Goal: Check status: Check status

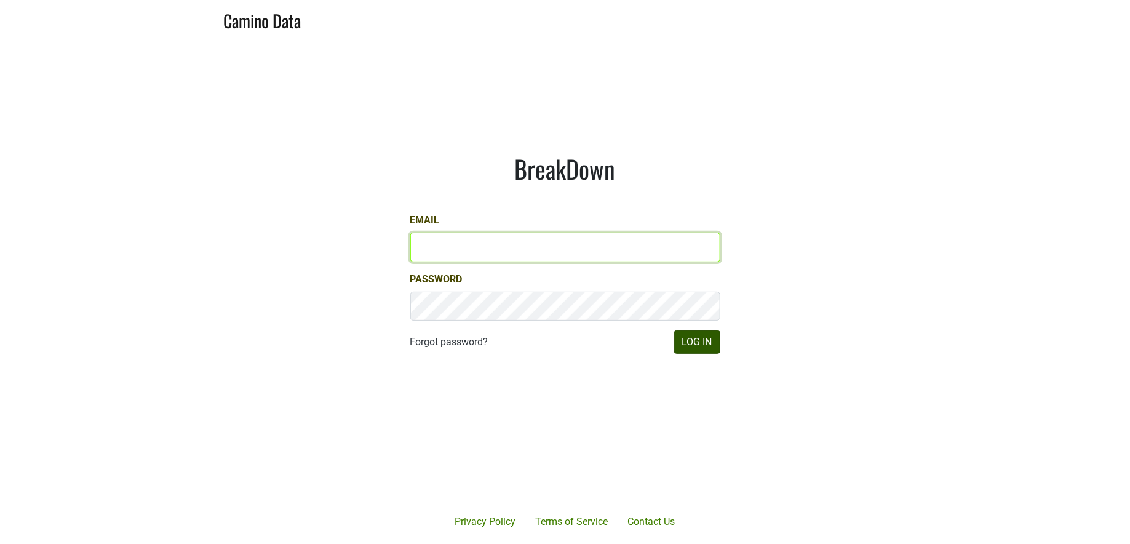
type input "jill@matthiasson.com"
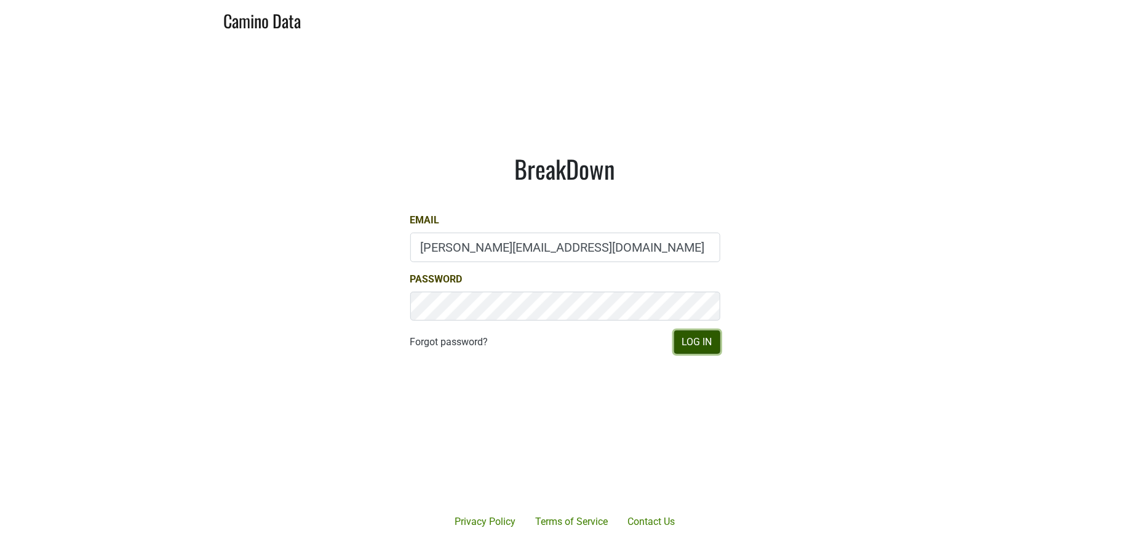
click at [704, 351] on button "Log In" at bounding box center [697, 341] width 46 height 23
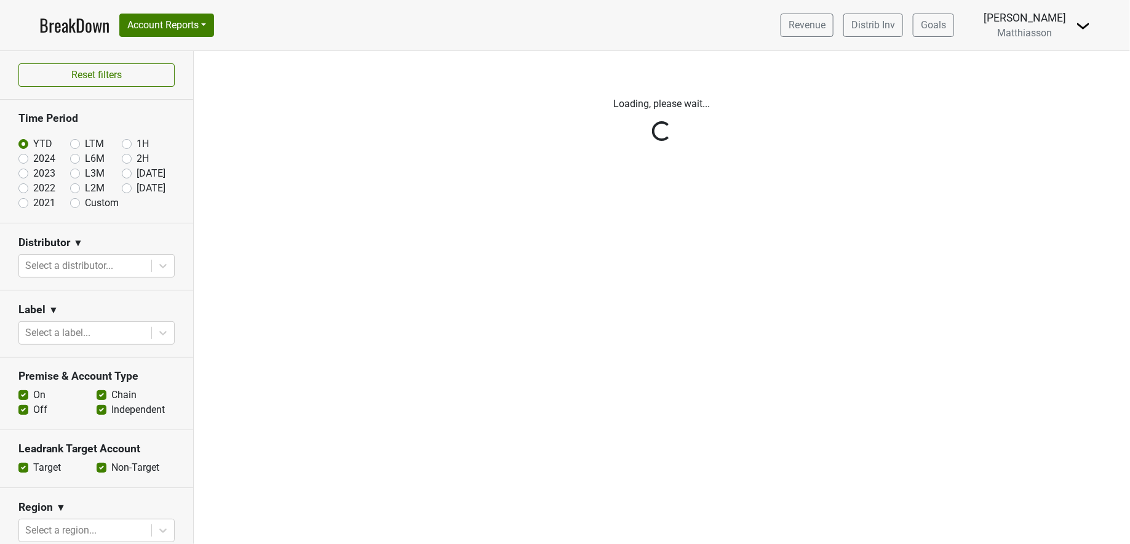
click at [119, 172] on div "Reset filters Time Period YTD LTM 1H 2024 L6M 2H 2023 L3M [DATE] '25 2022 L2M A…" at bounding box center [97, 297] width 194 height 493
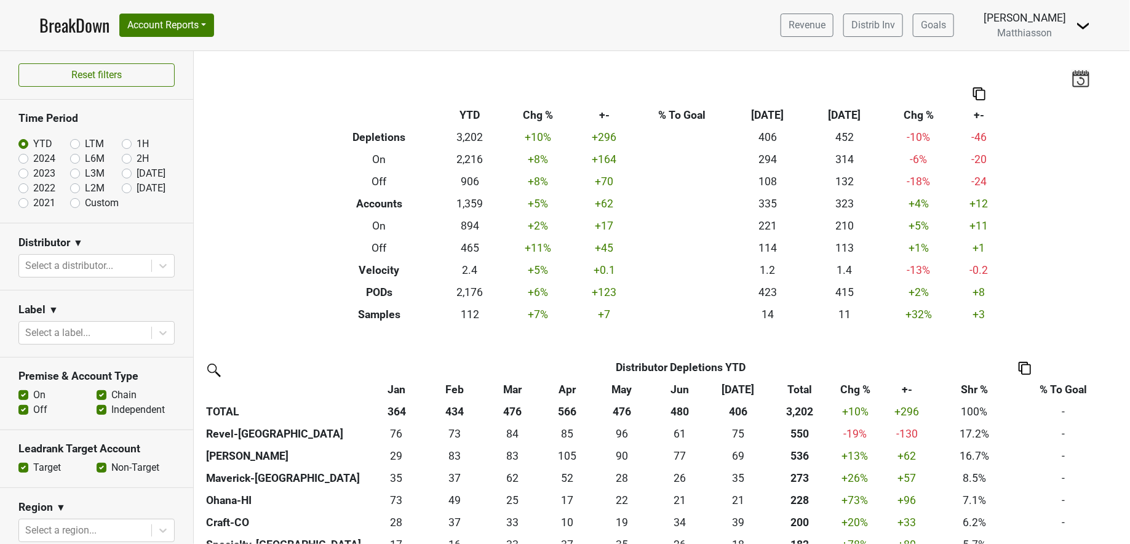
click at [137, 172] on label "[DATE]" at bounding box center [151, 173] width 29 height 15
click at [122, 172] on input "[DATE]" at bounding box center [146, 172] width 49 height 12
radio input "true"
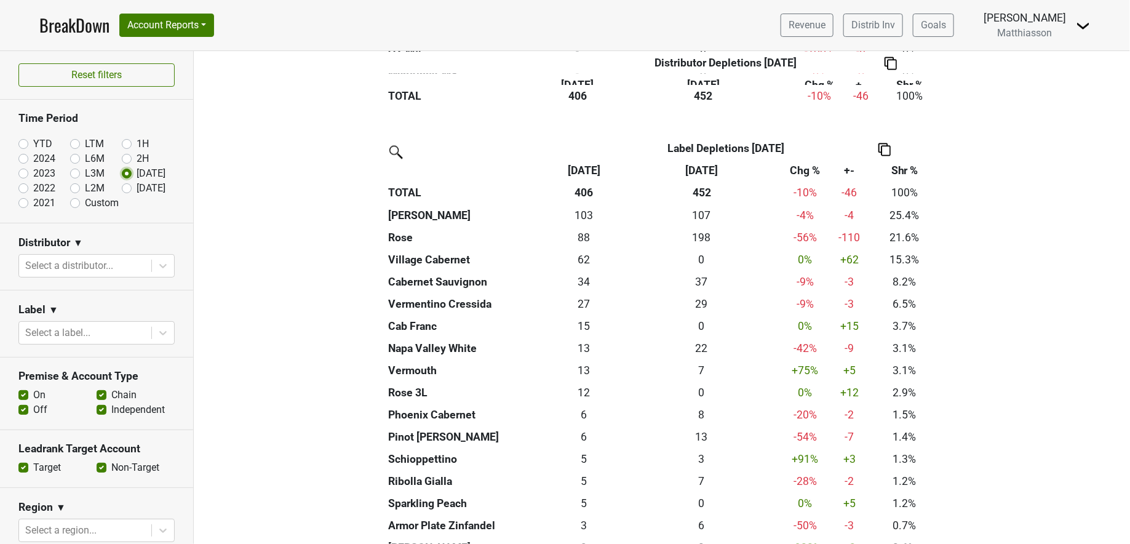
scroll to position [1065, 0]
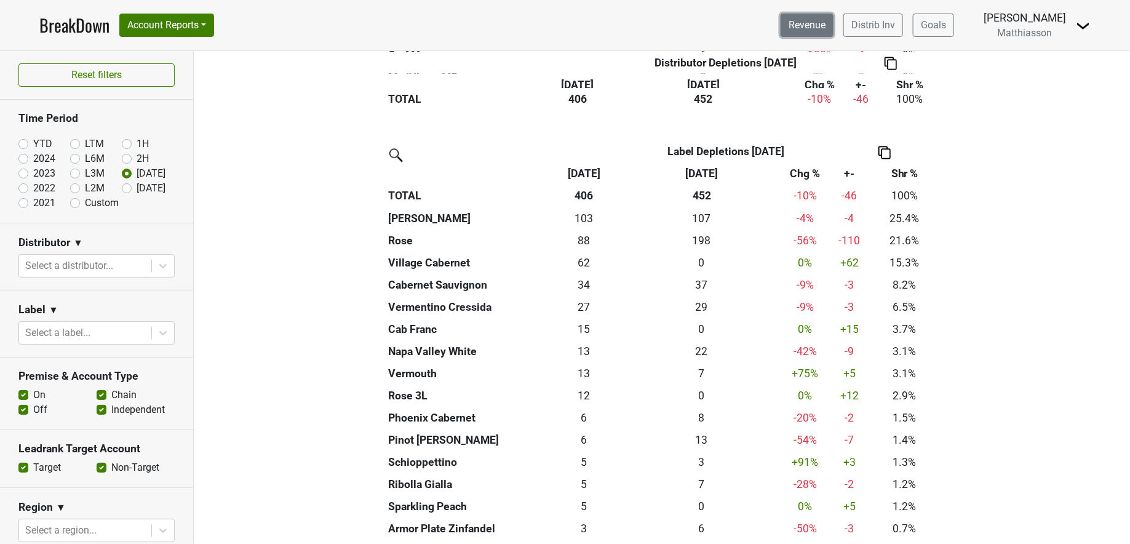
click at [819, 31] on link "Revenue" at bounding box center [807, 25] width 53 height 23
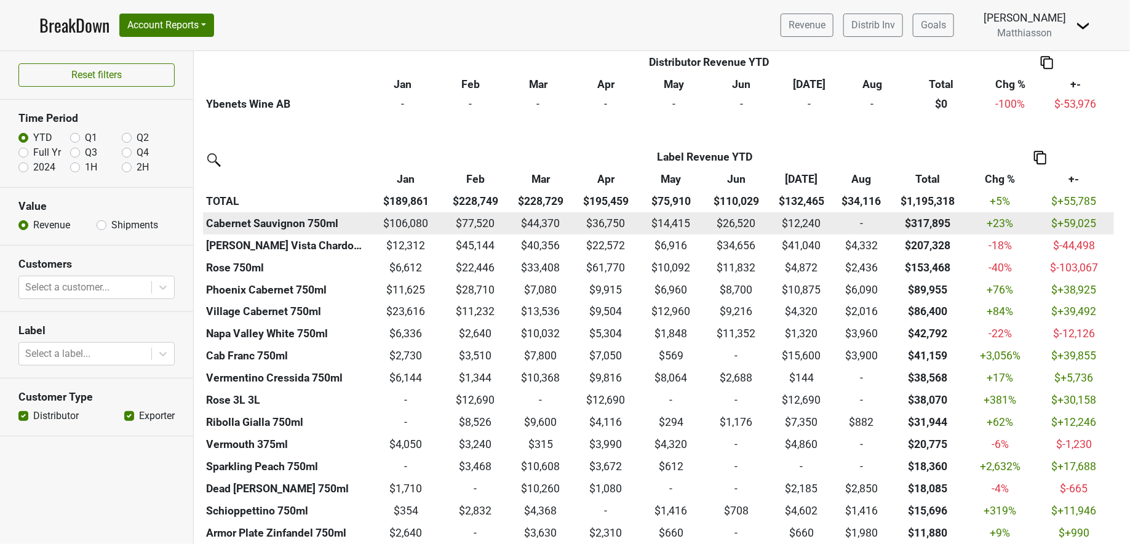
scroll to position [1708, 0]
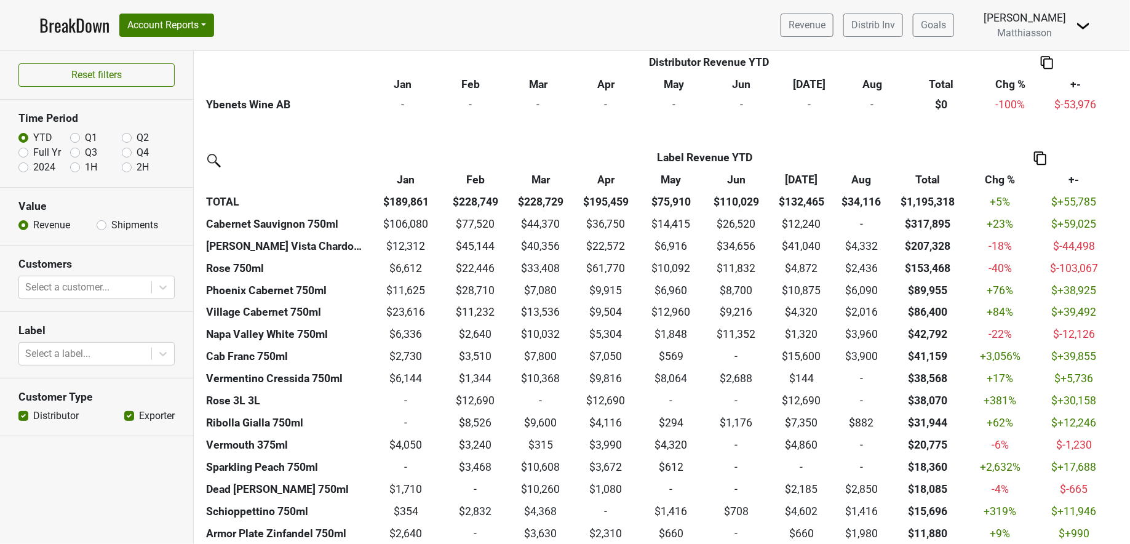
click at [85, 149] on label "Q3" at bounding box center [91, 152] width 12 height 15
click at [79, 149] on input "Q3" at bounding box center [75, 151] width 10 height 12
radio input "true"
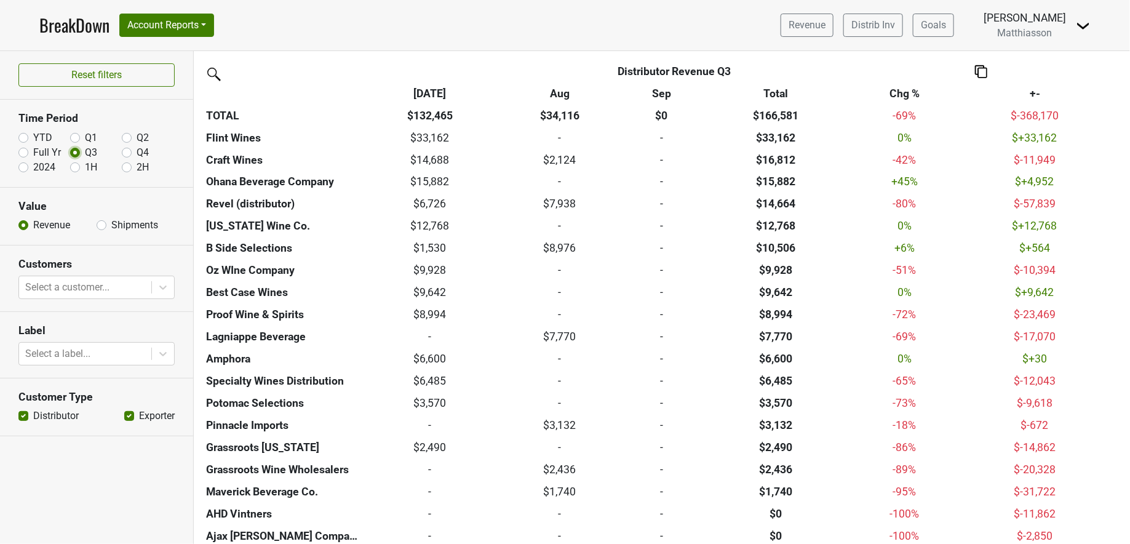
scroll to position [343, 0]
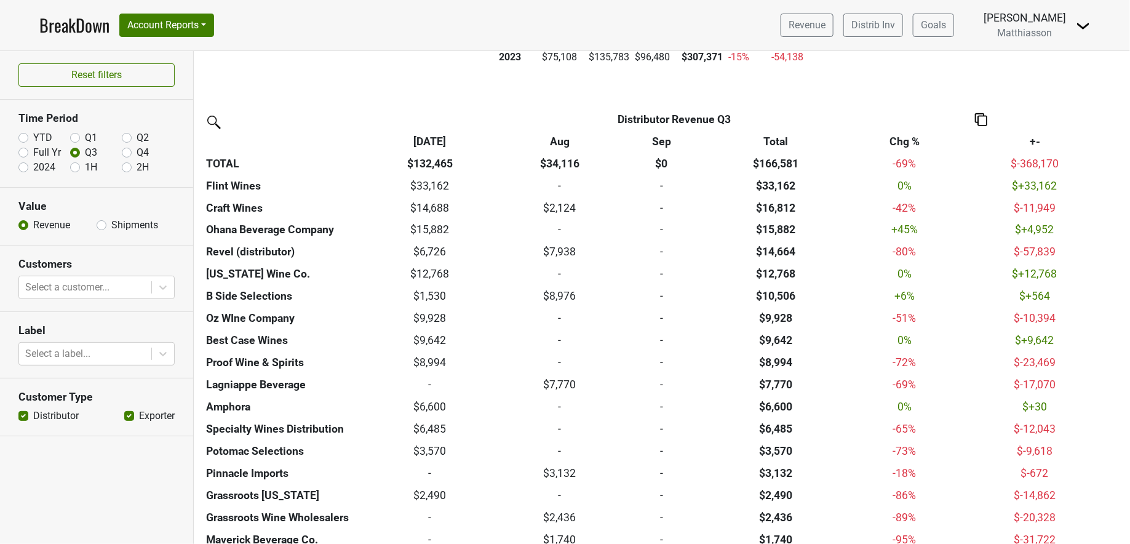
click at [33, 165] on label "2024" at bounding box center [44, 167] width 22 height 15
click at [23, 165] on input "2024" at bounding box center [23, 166] width 10 height 12
radio input "true"
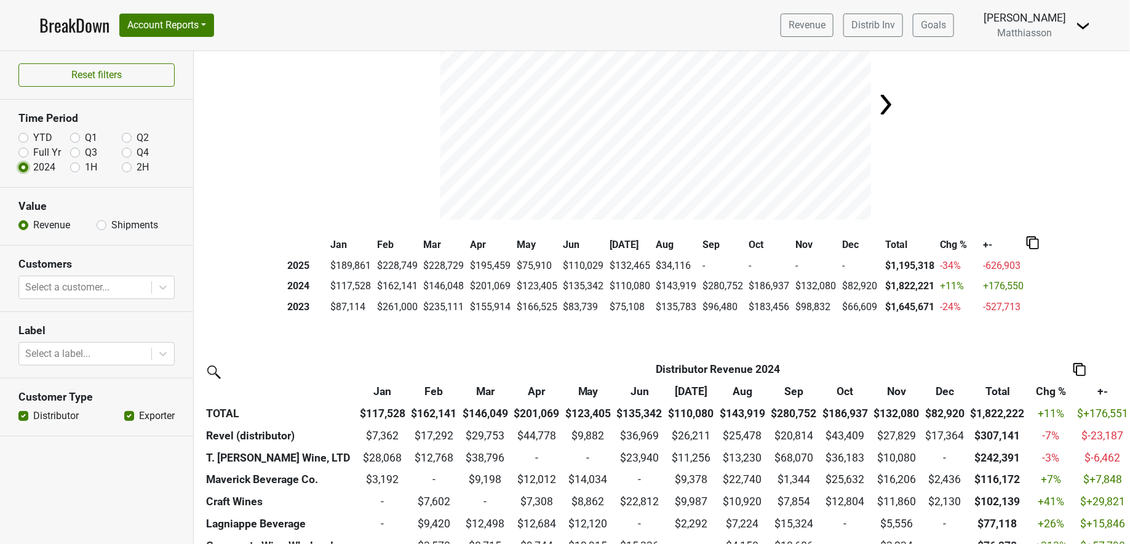
scroll to position [0, 0]
